Goal: Task Accomplishment & Management: Use online tool/utility

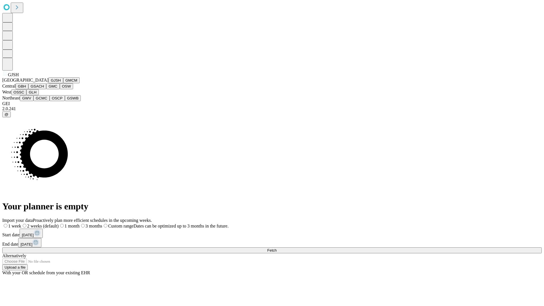
click at [48, 83] on button "GJSH" at bounding box center [55, 80] width 15 height 6
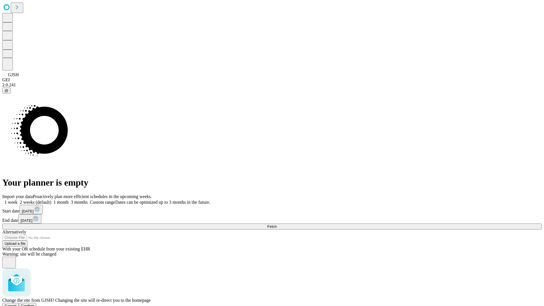
click at [34, 304] on span "Confirm" at bounding box center [27, 306] width 13 height 4
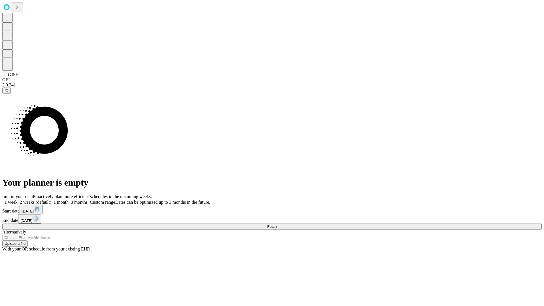
click at [18, 200] on label "1 week" at bounding box center [9, 202] width 15 height 5
click at [277, 224] on span "Fetch" at bounding box center [271, 226] width 9 height 4
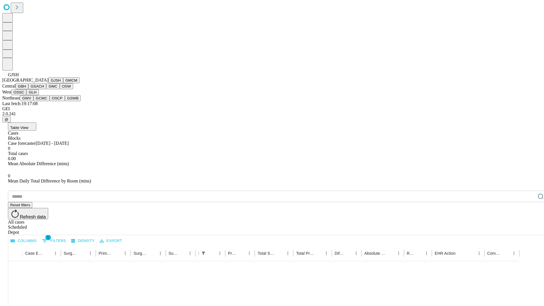
click at [63, 83] on button "GMCM" at bounding box center [71, 80] width 16 height 6
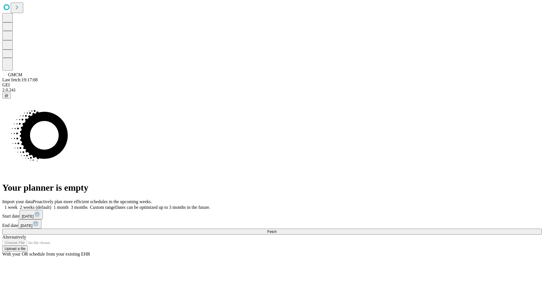
click at [18, 205] on label "1 week" at bounding box center [9, 207] width 15 height 5
click at [277, 229] on span "Fetch" at bounding box center [271, 231] width 9 height 4
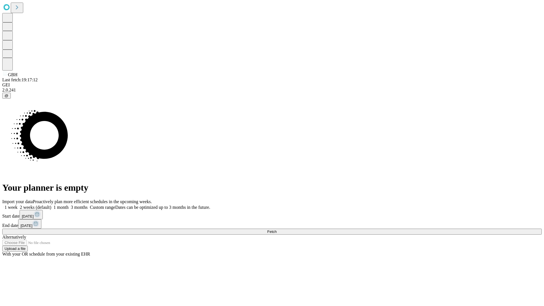
click at [277, 229] on span "Fetch" at bounding box center [271, 231] width 9 height 4
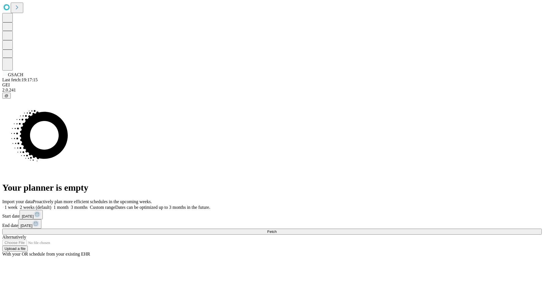
click at [277, 229] on span "Fetch" at bounding box center [271, 231] width 9 height 4
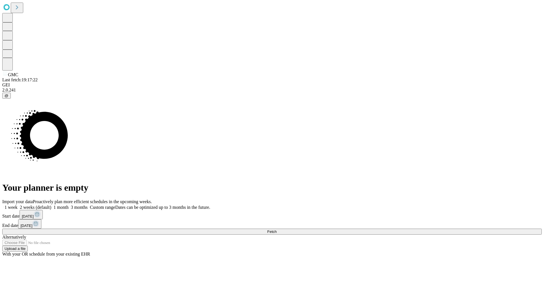
click at [18, 205] on label "1 week" at bounding box center [9, 207] width 15 height 5
click at [277, 229] on span "Fetch" at bounding box center [271, 231] width 9 height 4
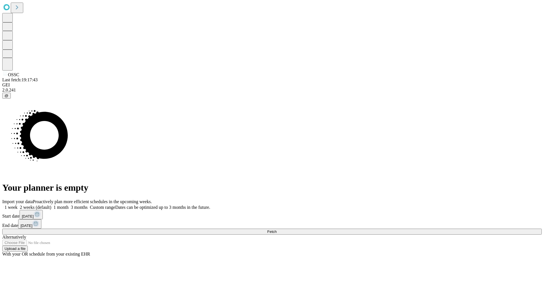
click at [18, 205] on label "1 week" at bounding box center [9, 207] width 15 height 5
click at [277, 229] on span "Fetch" at bounding box center [271, 231] width 9 height 4
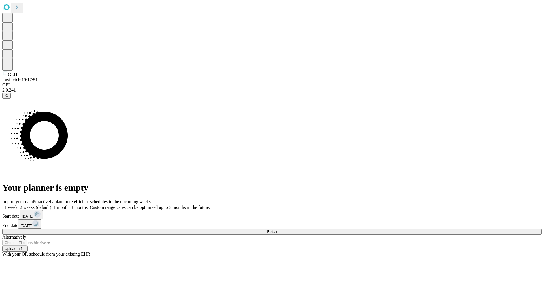
click at [18, 205] on label "1 week" at bounding box center [9, 207] width 15 height 5
click at [277, 229] on span "Fetch" at bounding box center [271, 231] width 9 height 4
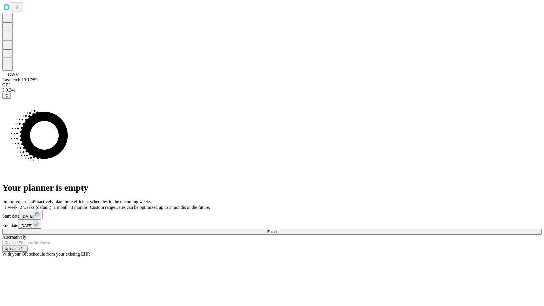
click at [277, 229] on span "Fetch" at bounding box center [271, 231] width 9 height 4
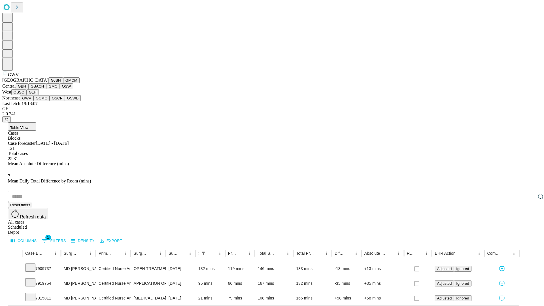
click at [44, 101] on button "GCMC" at bounding box center [41, 98] width 16 height 6
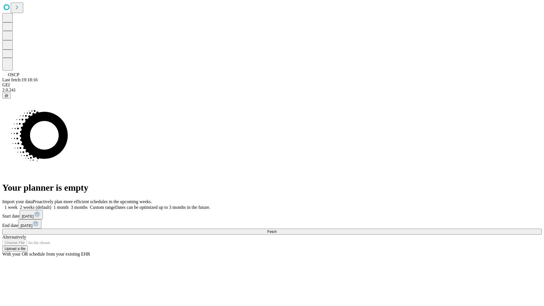
click at [18, 205] on label "1 week" at bounding box center [9, 207] width 15 height 5
click at [277, 229] on span "Fetch" at bounding box center [271, 231] width 9 height 4
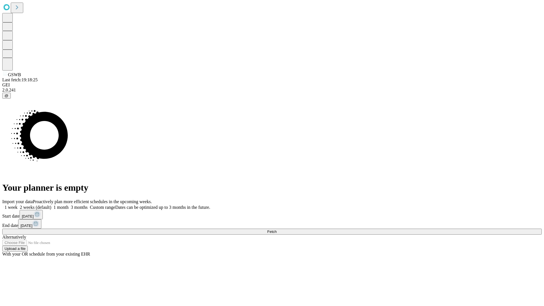
click at [18, 205] on label "1 week" at bounding box center [9, 207] width 15 height 5
click at [277, 229] on span "Fetch" at bounding box center [271, 231] width 9 height 4
